Goal: Information Seeking & Learning: Learn about a topic

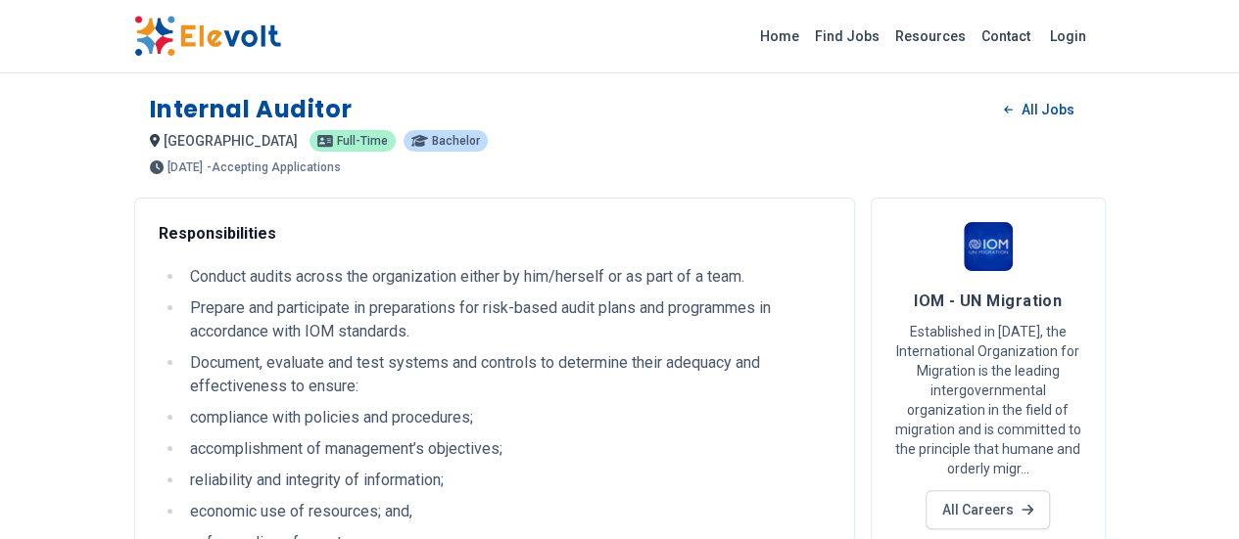
click at [255, 334] on li "Prepare and participate in preparations for risk-based audit plans and programm…" at bounding box center [507, 320] width 646 height 47
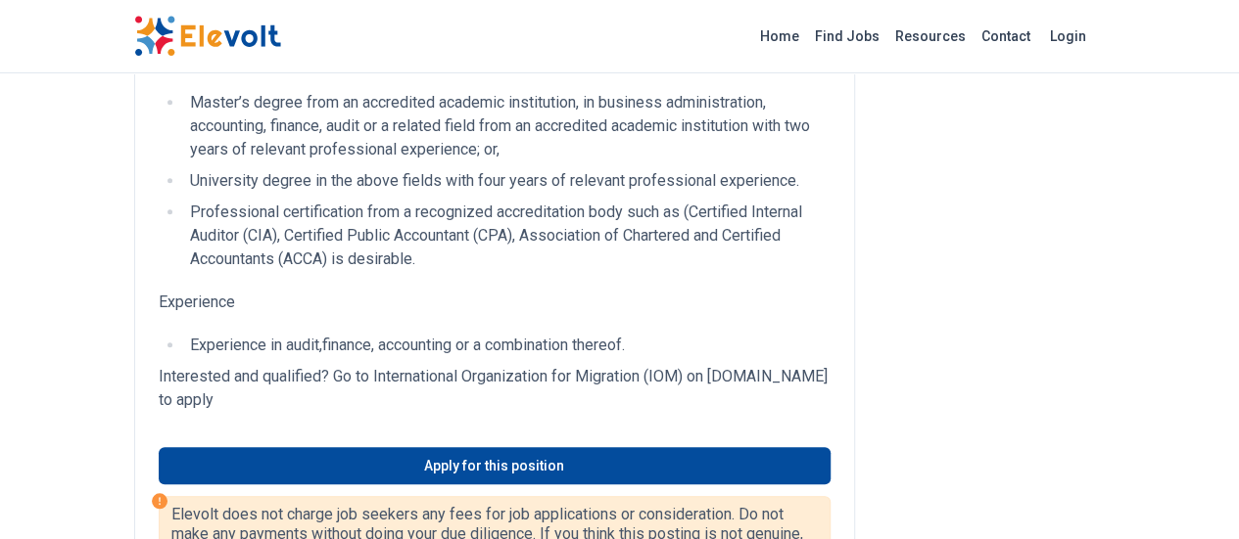
scroll to position [862, 0]
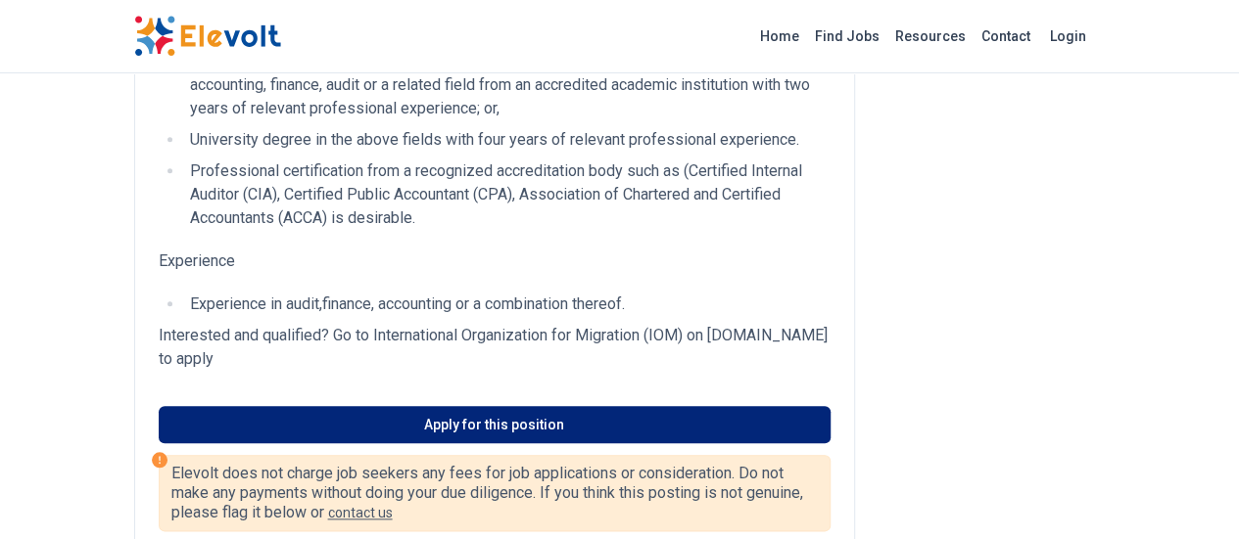
click at [413, 406] on link "Apply for this position" at bounding box center [495, 424] width 672 height 37
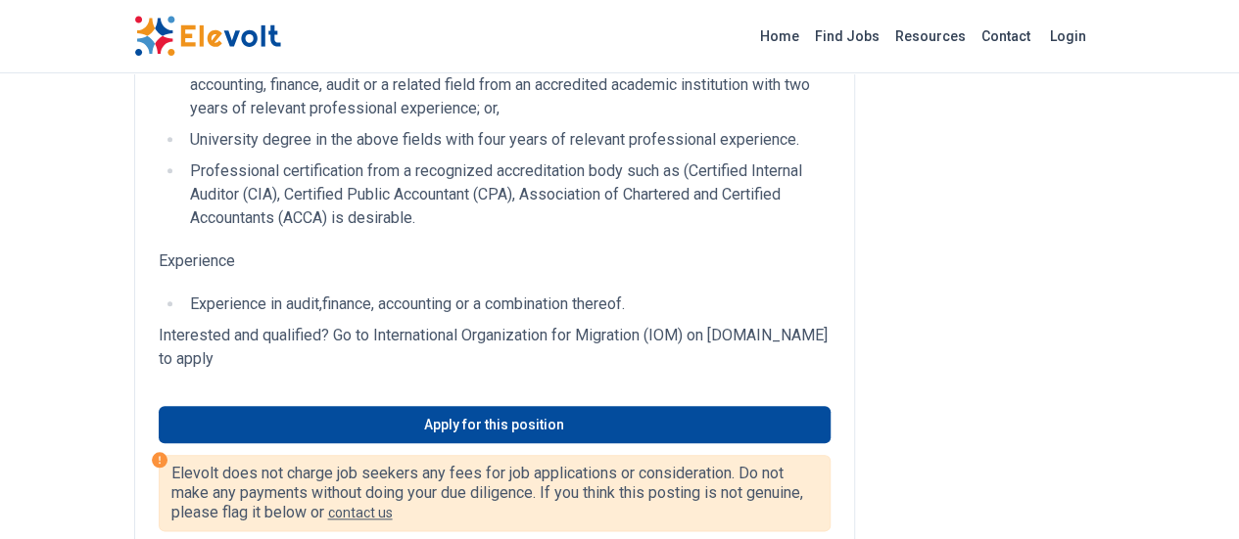
click at [282, 324] on p "Interested and qualified? Go to International Organization for Migration (IOM) …" at bounding box center [495, 347] width 672 height 47
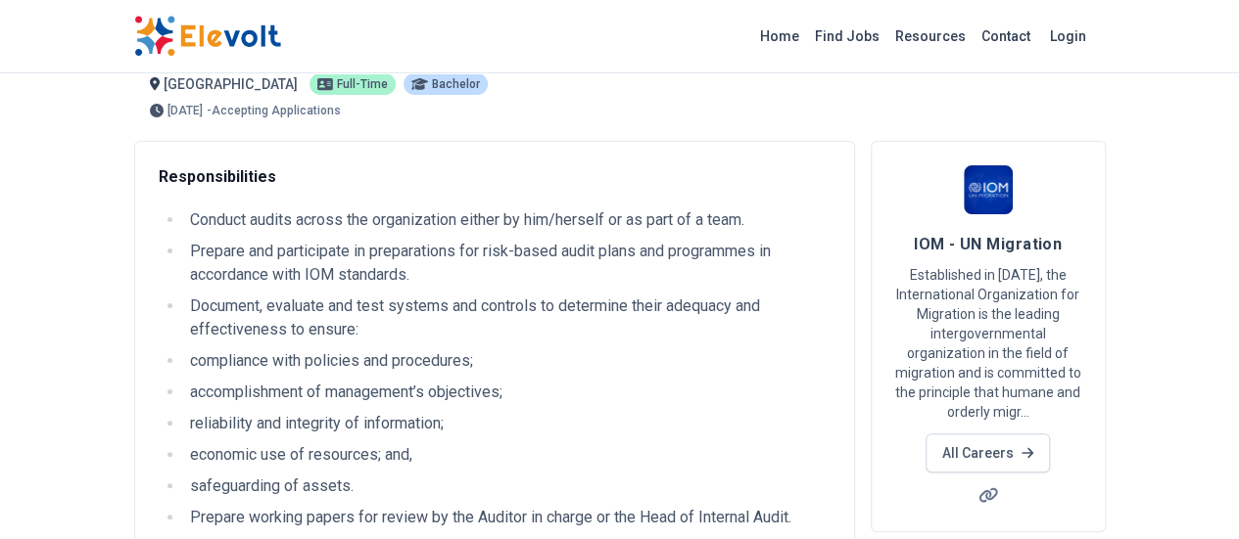
scroll to position [0, 0]
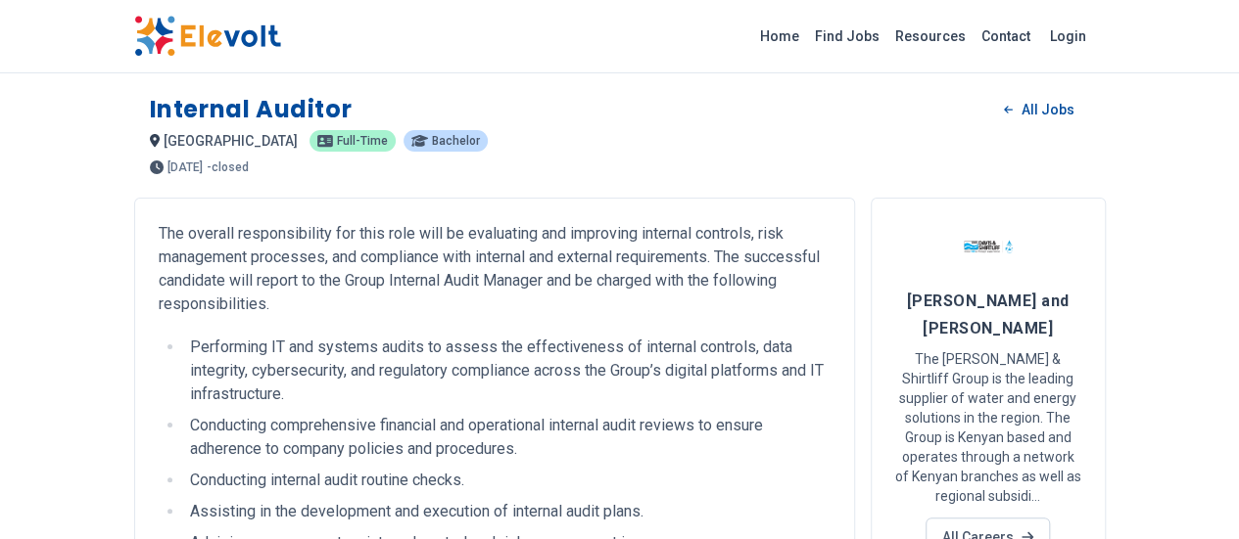
click at [417, 336] on li "Performing IT and systems audits to assess the effectiveness of internal contro…" at bounding box center [507, 371] width 646 height 70
